Goal: Register for event/course

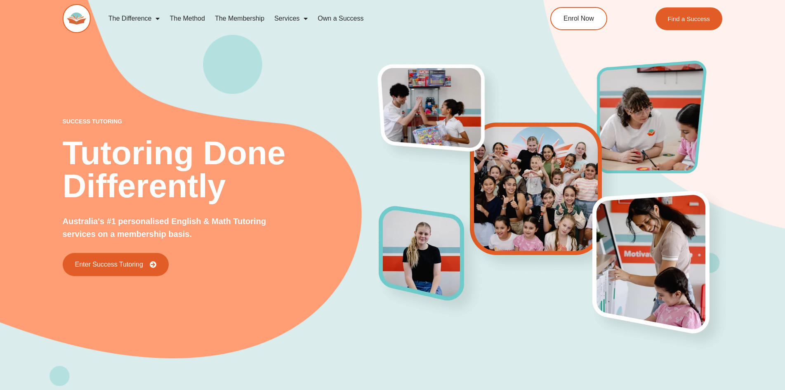
click at [343, 20] on link "Own a Success" at bounding box center [341, 18] width 56 height 19
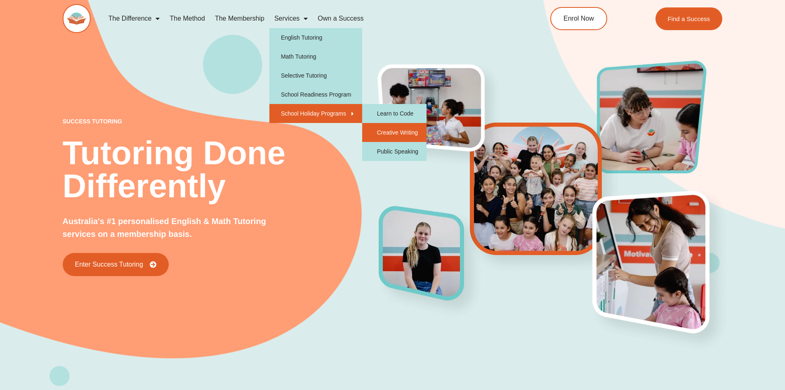
click at [417, 129] on link "Creative Writing" at bounding box center [394, 132] width 64 height 19
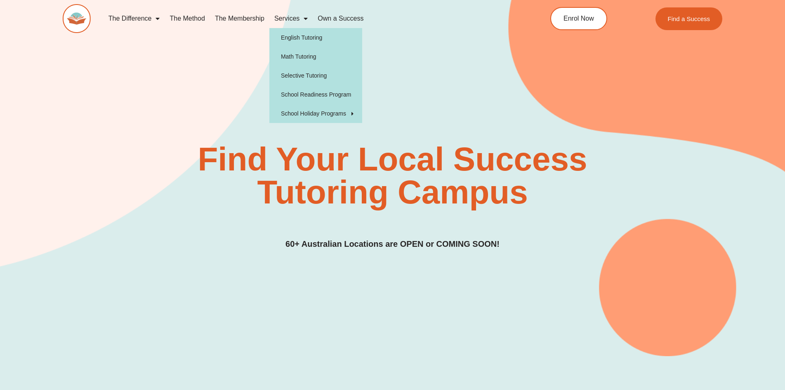
click at [279, 20] on link "Services" at bounding box center [290, 18] width 43 height 19
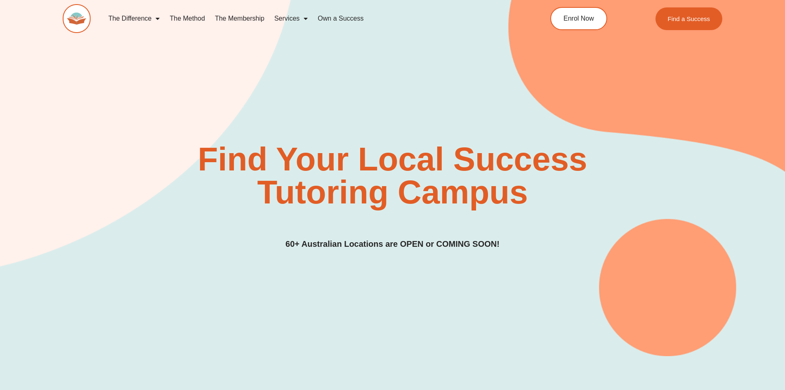
click at [295, 19] on link "Services" at bounding box center [290, 18] width 43 height 19
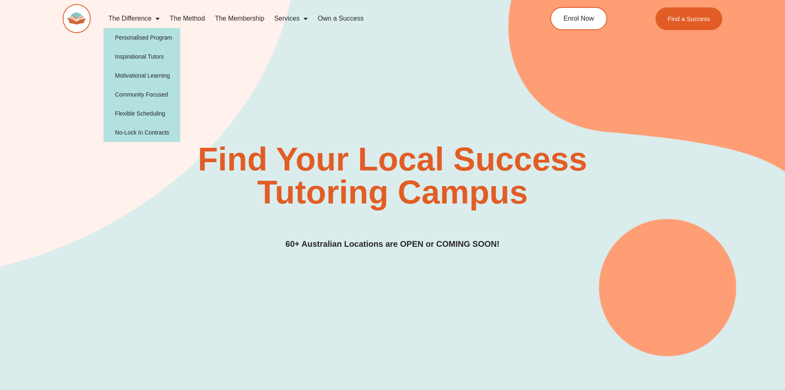
click at [155, 16] on span "Menu" at bounding box center [155, 18] width 8 height 15
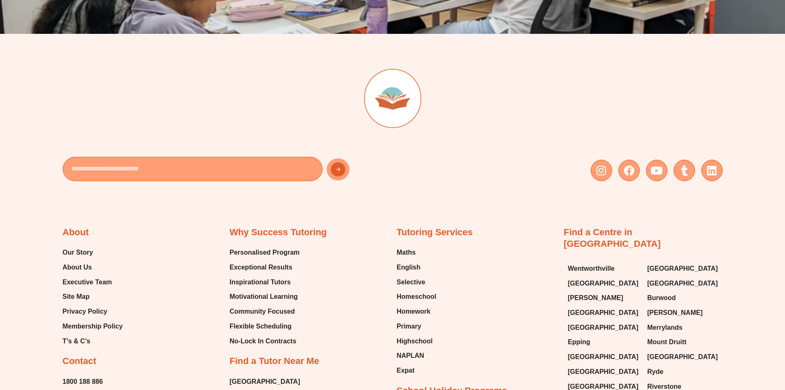
scroll to position [2558, 0]
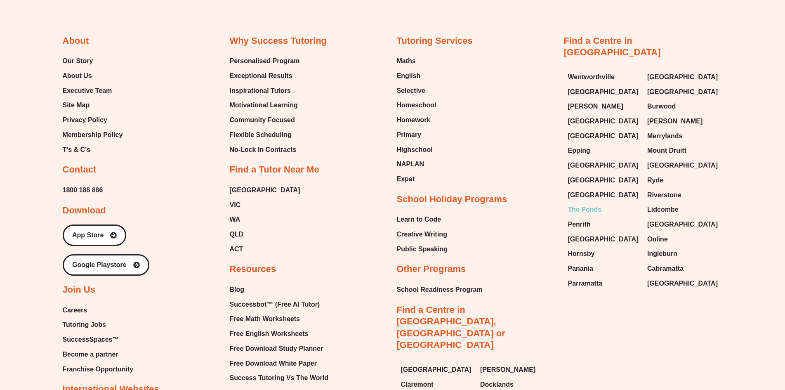
click at [586, 203] on span "The Ponds" at bounding box center [585, 209] width 34 height 12
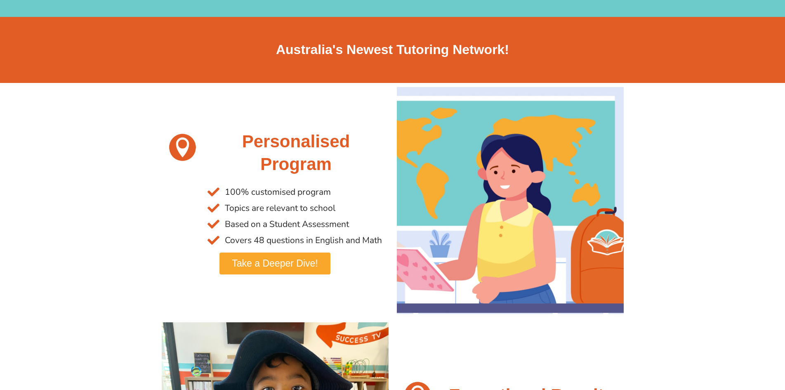
scroll to position [0, 0]
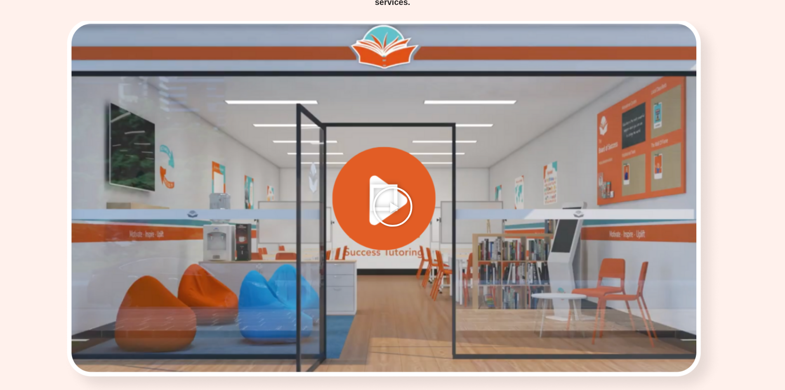
scroll to position [1114, 0]
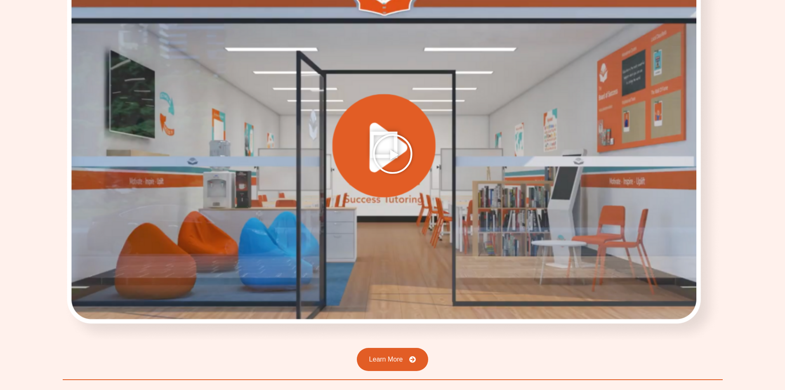
click at [391, 148] on icon "Play Video" at bounding box center [392, 153] width 41 height 41
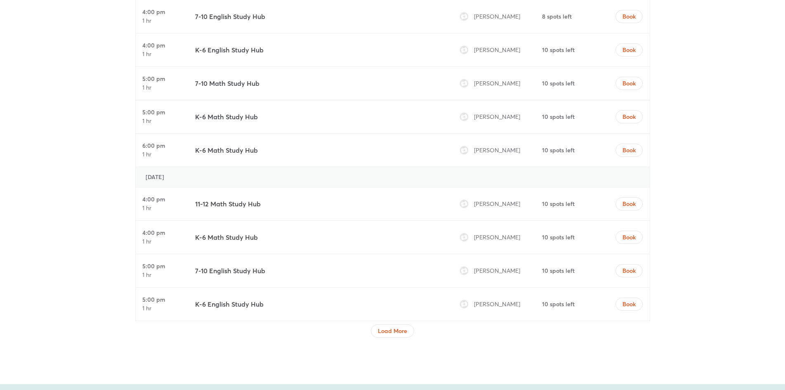
scroll to position [2764, 0]
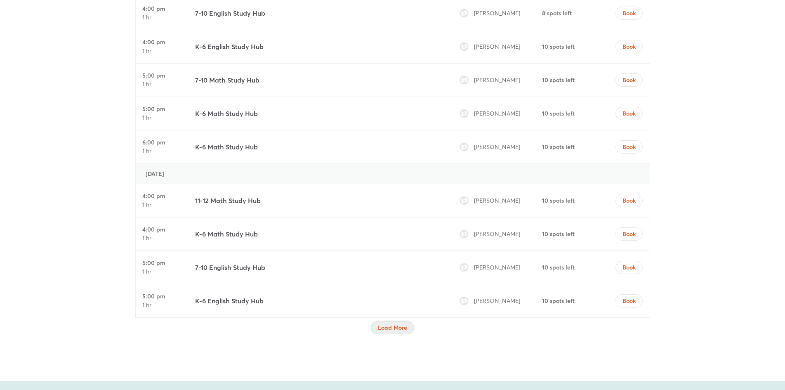
click at [391, 327] on span "Load More" at bounding box center [392, 327] width 29 height 8
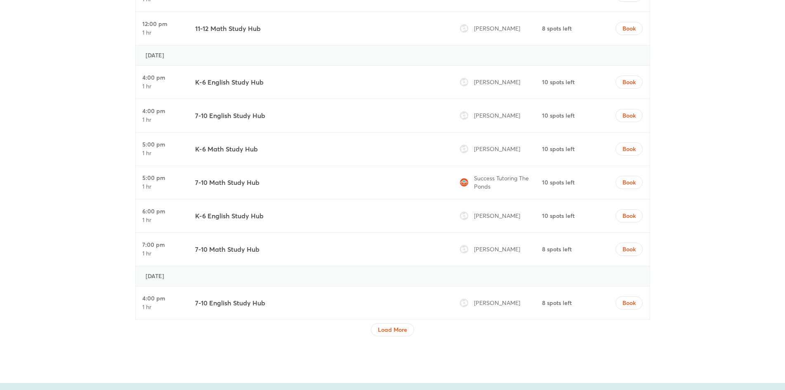
scroll to position [3548, 0]
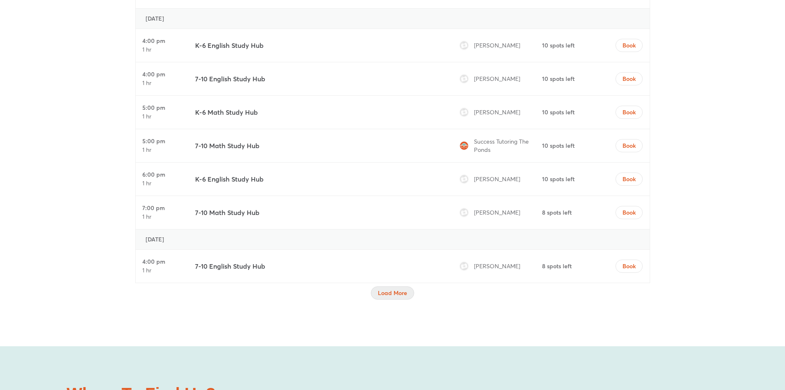
click at [403, 295] on span "Load More" at bounding box center [392, 293] width 29 height 8
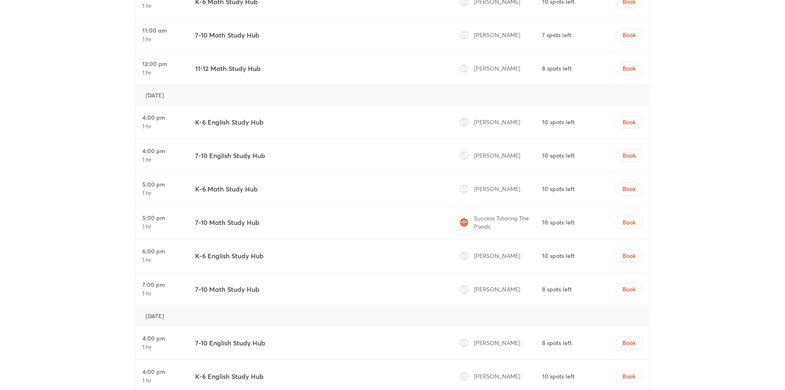
scroll to position [2434, 0]
click at [632, 258] on span "Book" at bounding box center [628, 256] width 13 height 8
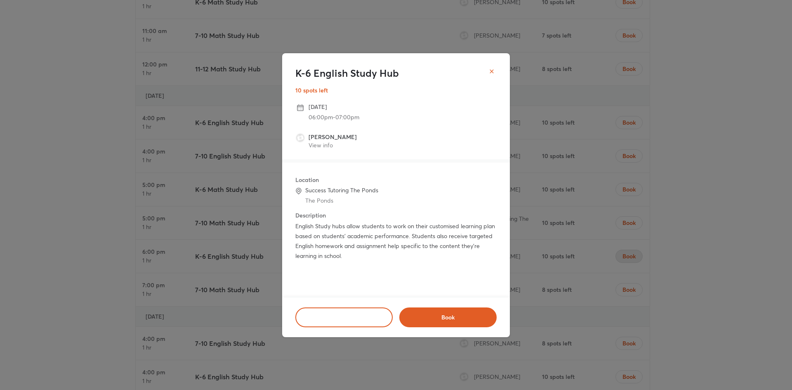
click at [487, 72] on button "close" at bounding box center [491, 71] width 17 height 17
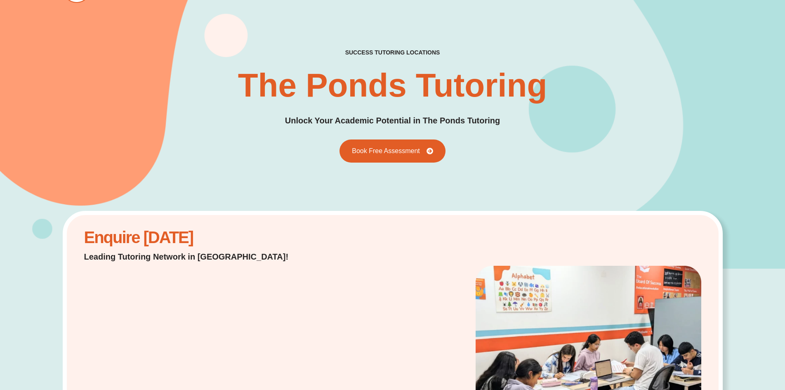
scroll to position [0, 0]
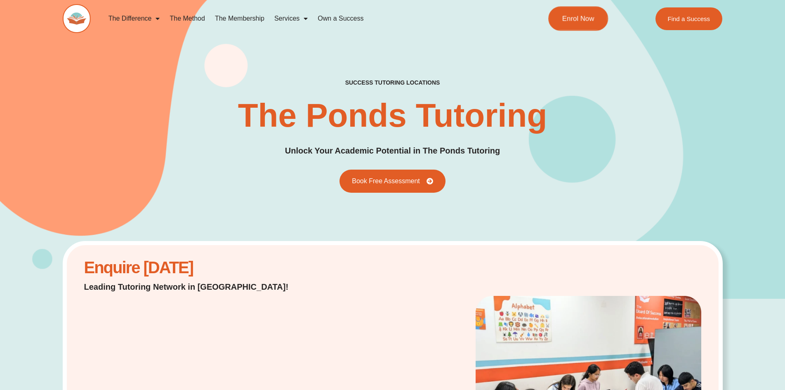
click at [566, 21] on span "Enrol Now" at bounding box center [578, 18] width 32 height 7
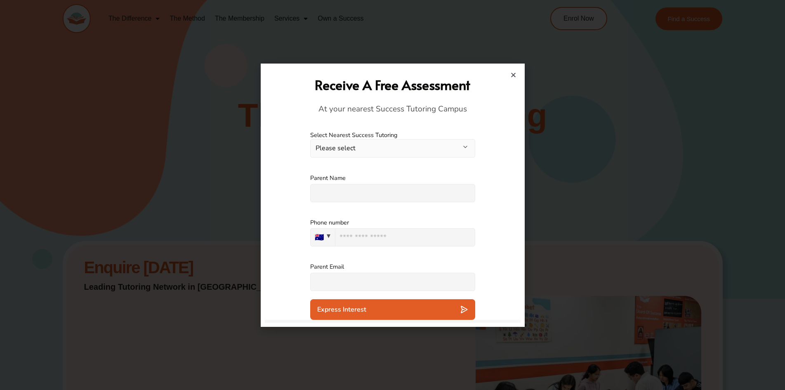
click at [350, 153] on button "Please select" at bounding box center [392, 148] width 165 height 19
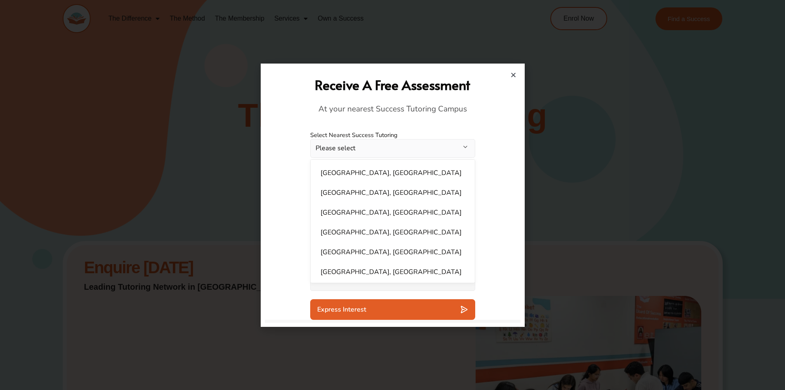
click at [494, 234] on div "Phone number 🇦🇺 🇦🇺 [GEOGRAPHIC_DATA] + 61 0424474449" at bounding box center [393, 232] width 256 height 45
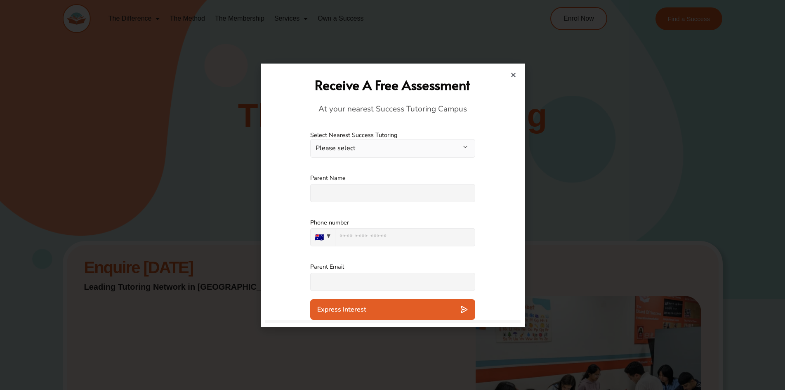
click at [510, 75] on icon "Close" at bounding box center [513, 75] width 6 height 6
